Goal: Information Seeking & Learning: Learn about a topic

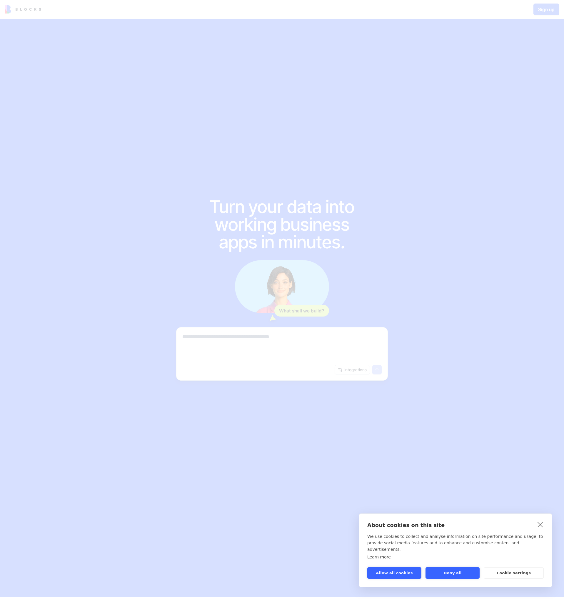
click at [405, 574] on button "Allow all cookies" at bounding box center [394, 572] width 54 height 11
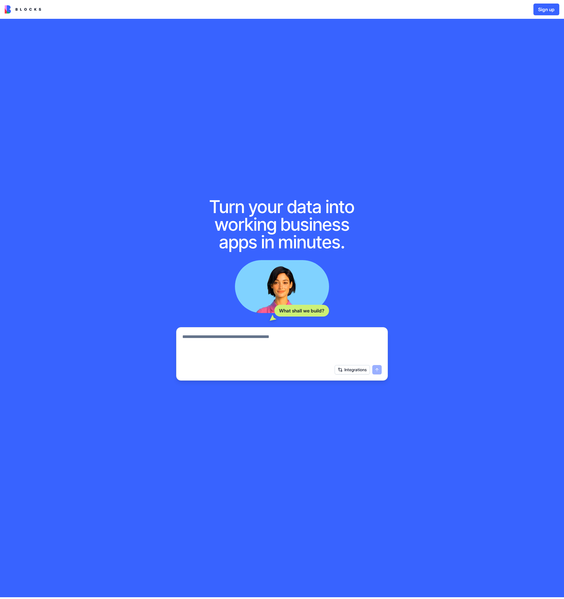
click at [30, 8] on img at bounding box center [23, 9] width 36 height 8
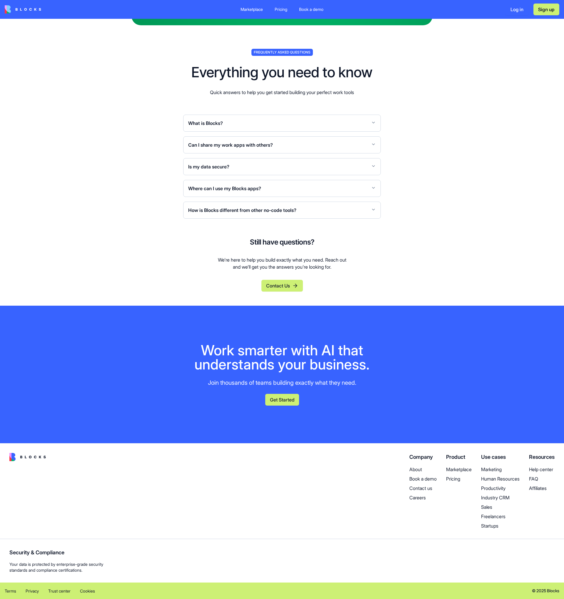
scroll to position [2352, 0]
click at [447, 482] on p "Pricing" at bounding box center [459, 478] width 26 height 7
